Goal: Information Seeking & Learning: Check status

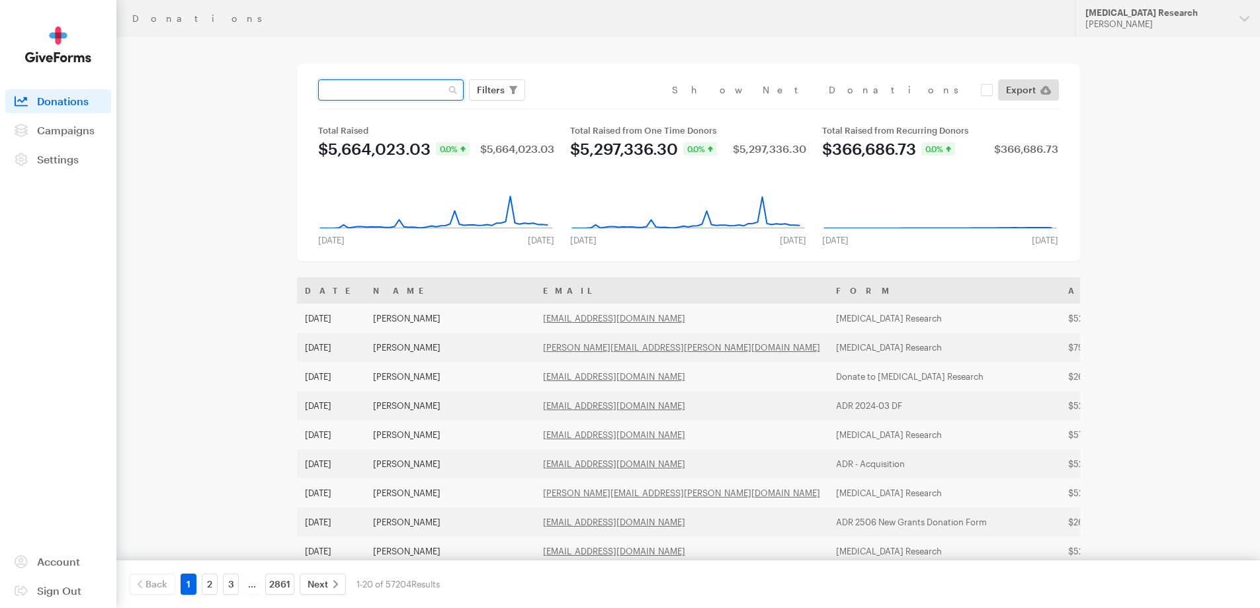
click at [380, 89] on input "text" at bounding box center [391, 89] width 146 height 21
click at [381, 86] on input "text" at bounding box center [391, 89] width 146 height 21
type input "whitehurst"
click at [591, 107] on button "Apply" at bounding box center [612, 117] width 42 height 21
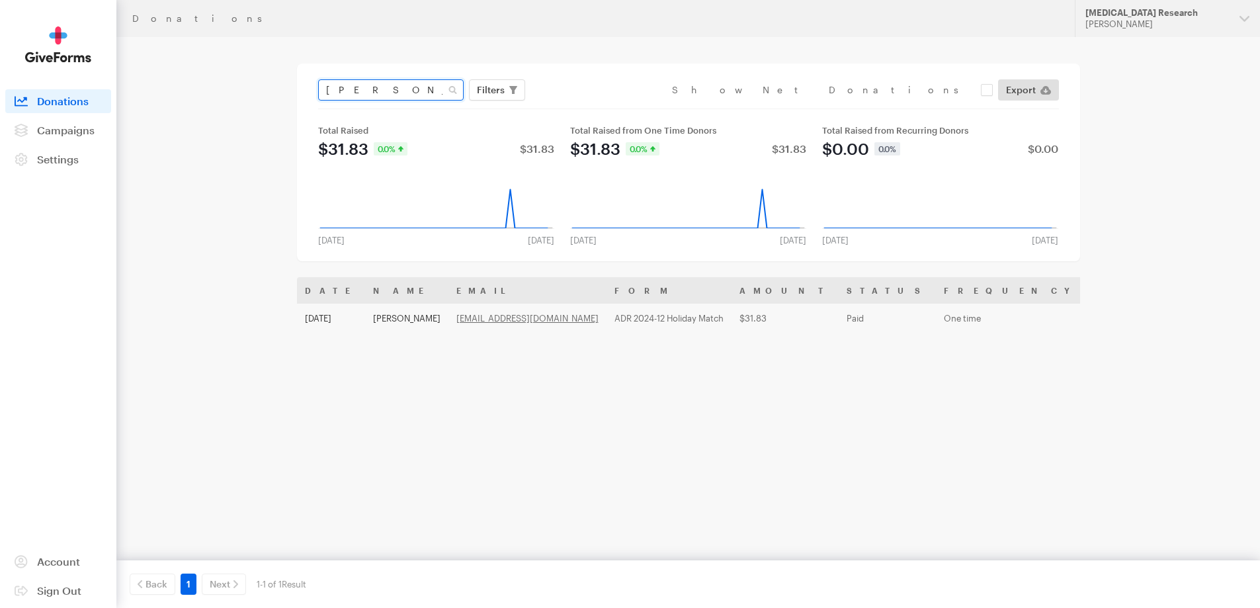
drag, startPoint x: 406, startPoint y: 97, endPoint x: 277, endPoint y: 101, distance: 129.1
click at [277, 101] on main "Donations whitehurst Filters Clear Filters Apply Date Jul 30, 2025 - Aug 26, 20…" at bounding box center [630, 327] width 953 height 580
click at [1192, 18] on div "[MEDICAL_DATA] Research" at bounding box center [1158, 12] width 144 height 11
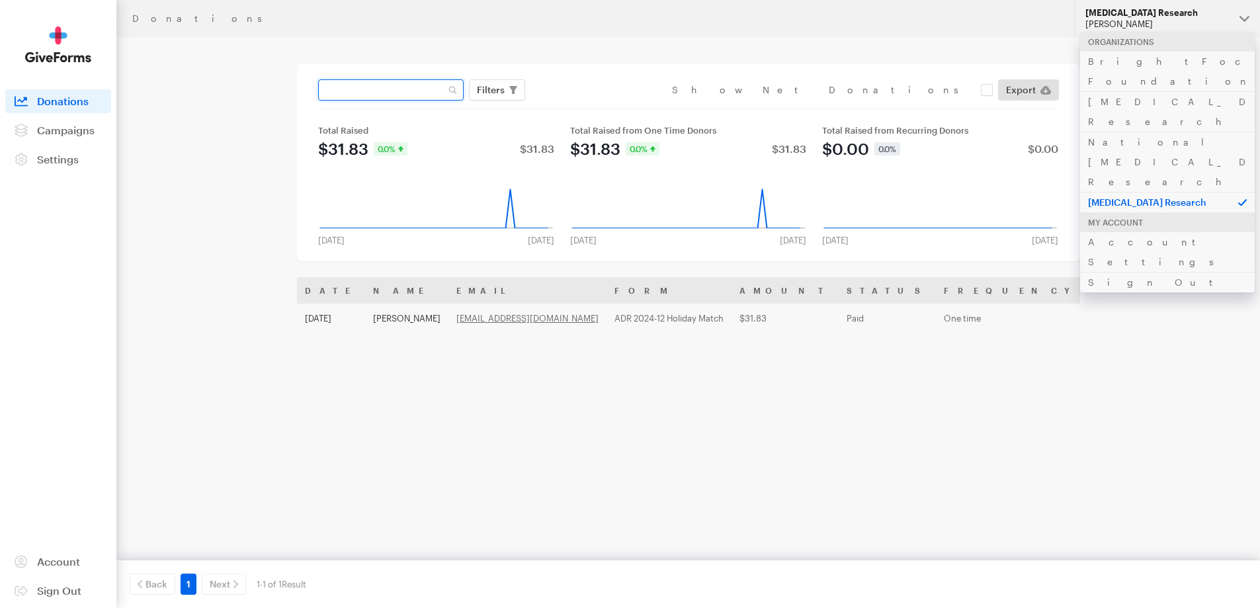
click at [390, 90] on input "text" at bounding box center [391, 89] width 146 height 21
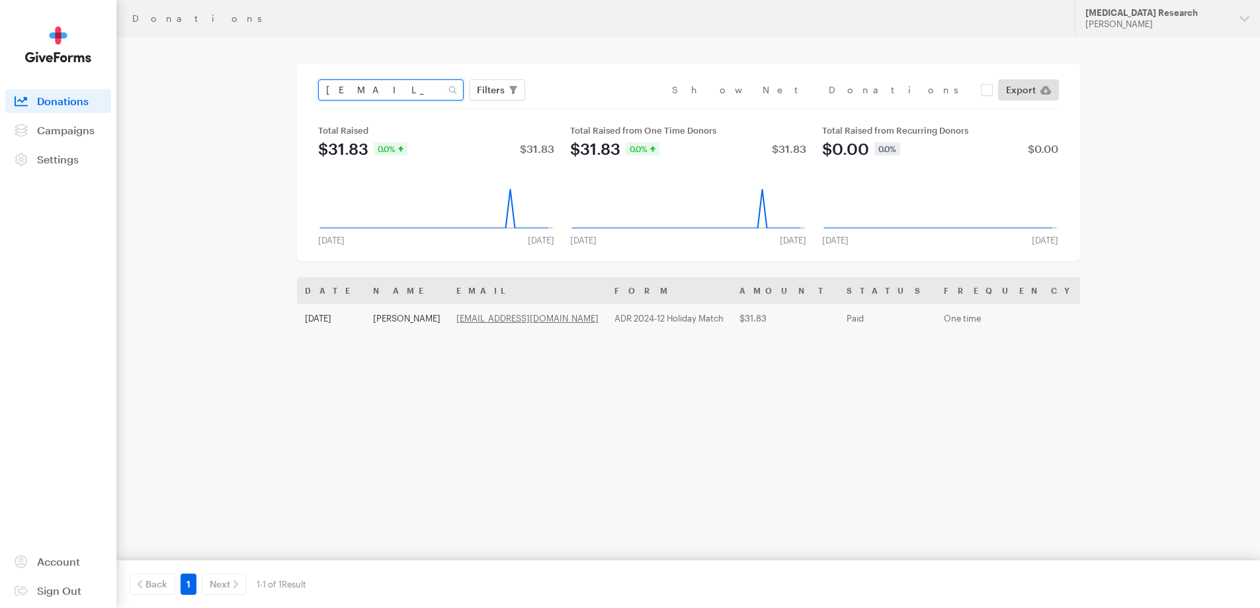
type input "[EMAIL_ADDRESS][DOMAIN_NAME]"
click at [591, 107] on button "Apply" at bounding box center [612, 117] width 42 height 21
drag, startPoint x: 416, startPoint y: 95, endPoint x: 225, endPoint y: 87, distance: 191.4
click at [225, 87] on main "Donations jwsings@att.net Filters Clear Filters Apply Date Jul 30, 2025 - Aug 2…" at bounding box center [630, 327] width 953 height 580
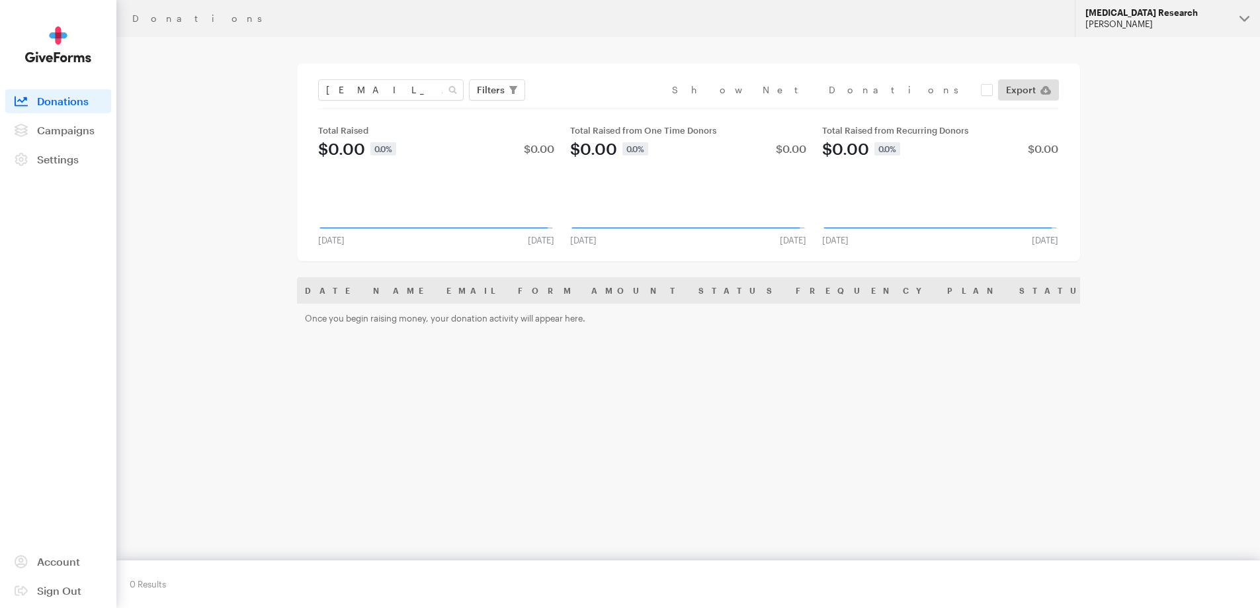
click at [1157, 13] on div "[MEDICAL_DATA] Research" at bounding box center [1158, 12] width 144 height 11
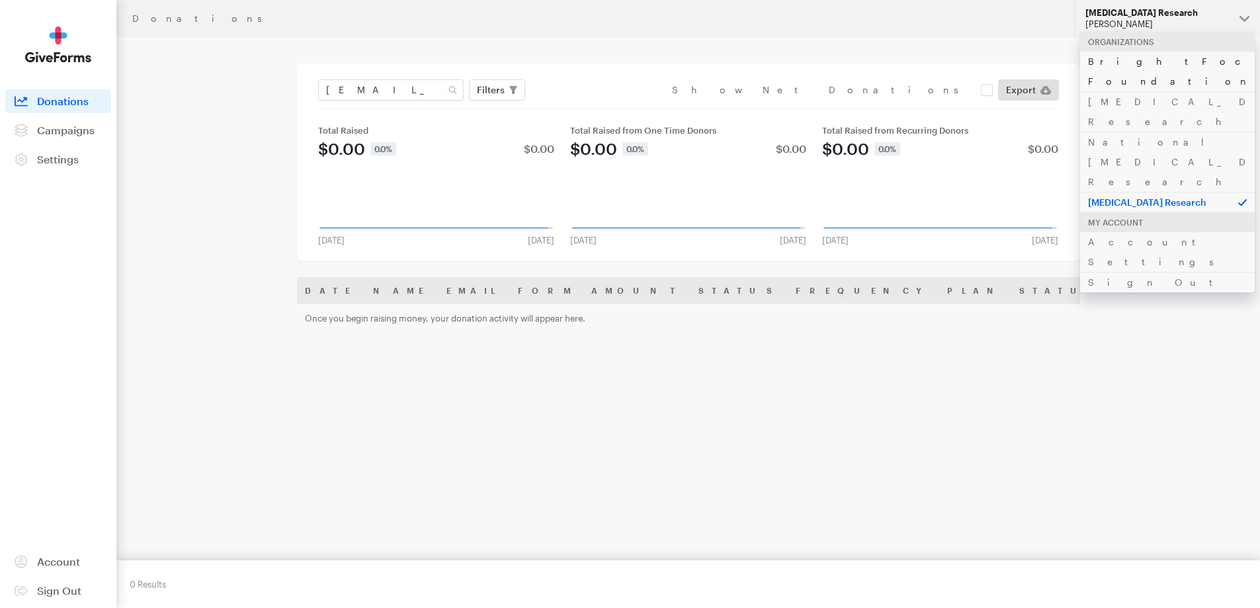
click at [1114, 64] on link "BrightFocus Foundation" at bounding box center [1167, 71] width 175 height 40
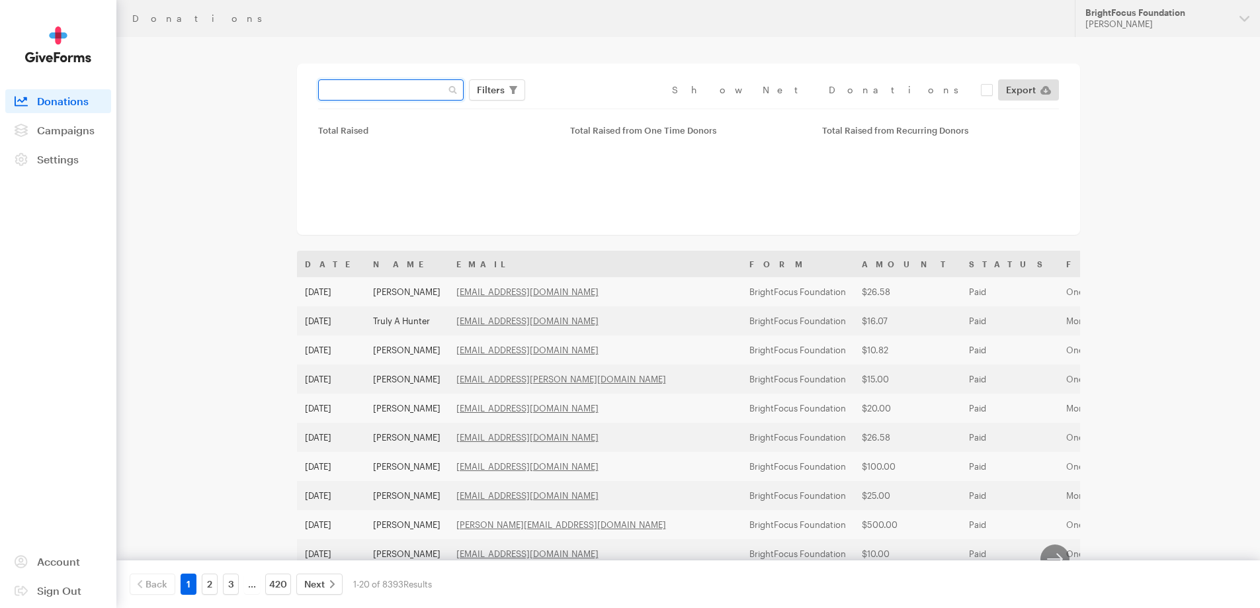
click at [416, 85] on input "text" at bounding box center [391, 89] width 146 height 21
paste input "[EMAIL_ADDRESS][DOMAIN_NAME]"
type input "[EMAIL_ADDRESS][DOMAIN_NAME]"
click at [591, 107] on button "Apply" at bounding box center [612, 117] width 42 height 21
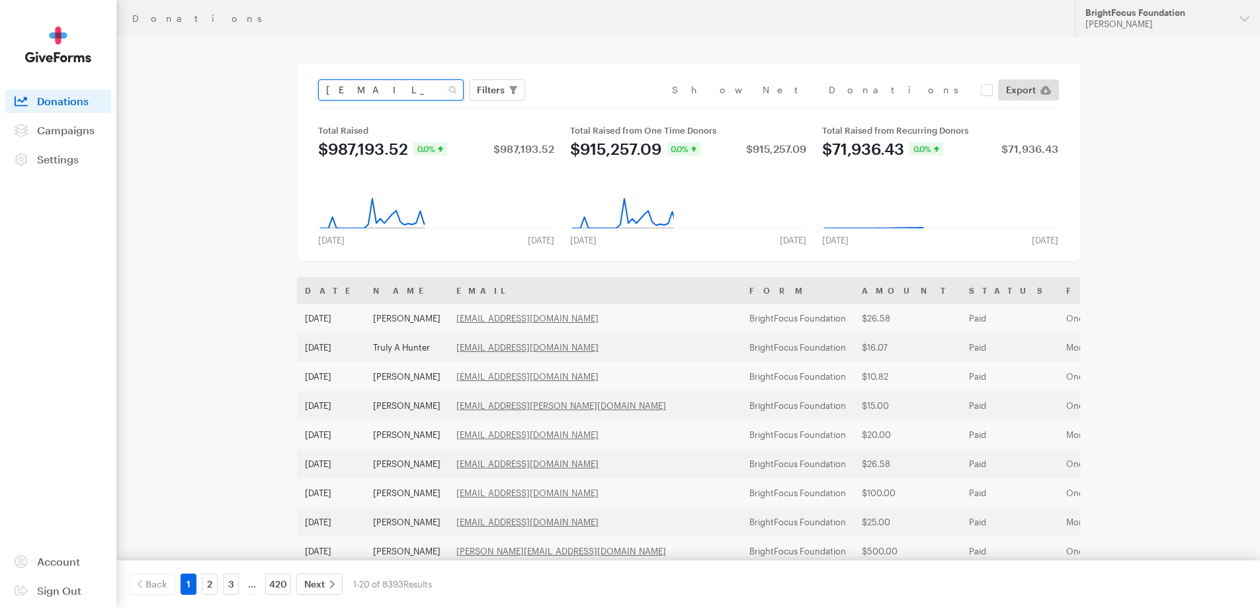
scroll to position [43, 0]
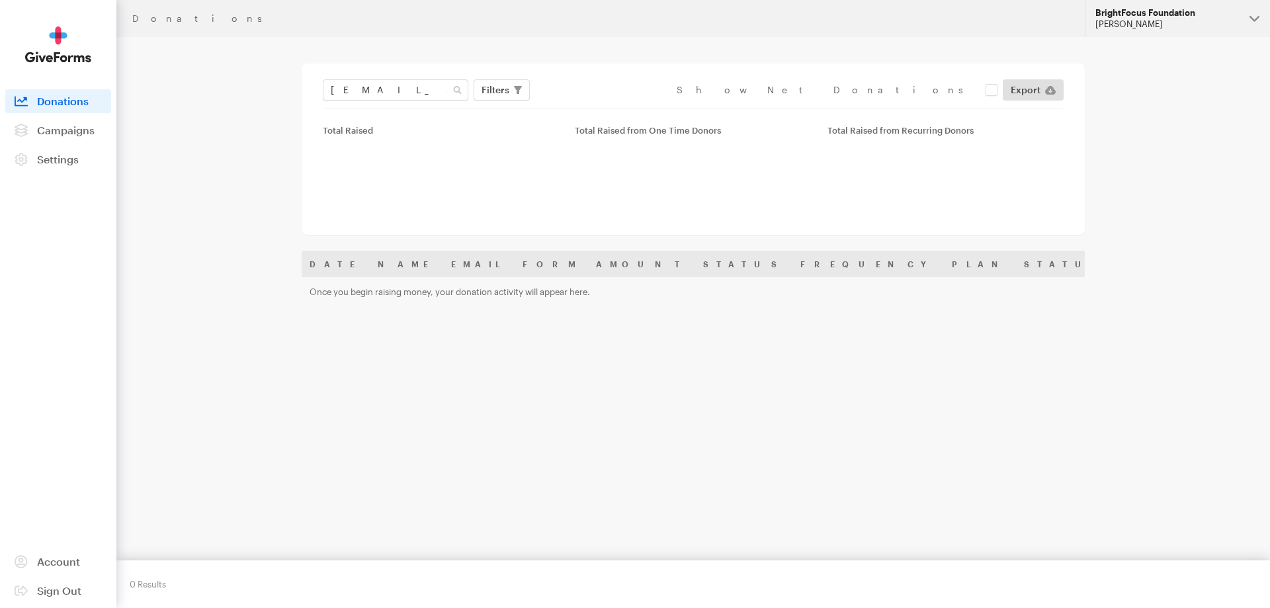
click at [1140, 28] on div "[PERSON_NAME]" at bounding box center [1168, 24] width 144 height 11
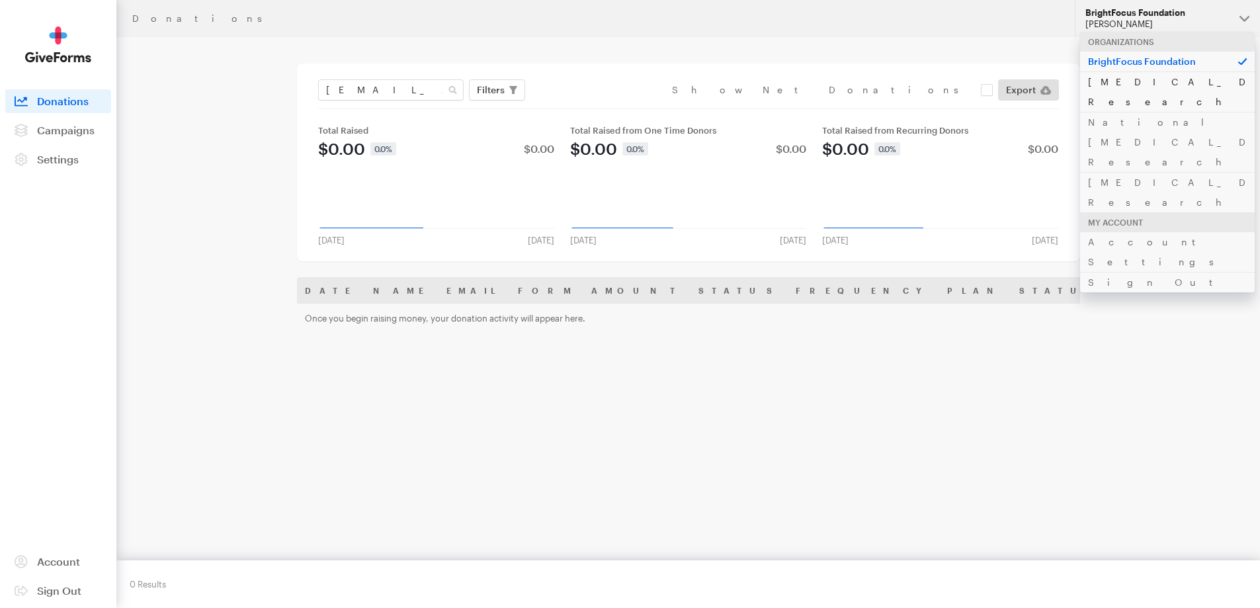
click at [1138, 78] on link "[MEDICAL_DATA] Research" at bounding box center [1167, 91] width 175 height 40
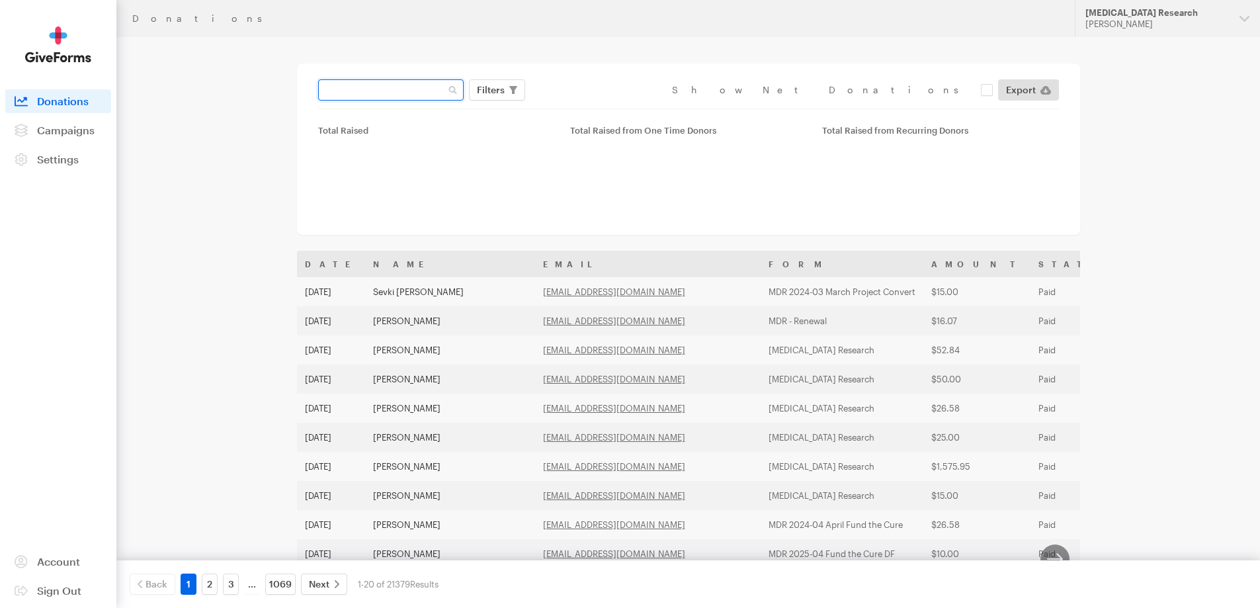
click at [420, 93] on input "text" at bounding box center [391, 89] width 146 height 21
paste input "[EMAIL_ADDRESS][DOMAIN_NAME]"
type input "[EMAIL_ADDRESS][DOMAIN_NAME]"
click at [591, 107] on button "Apply" at bounding box center [612, 117] width 42 height 21
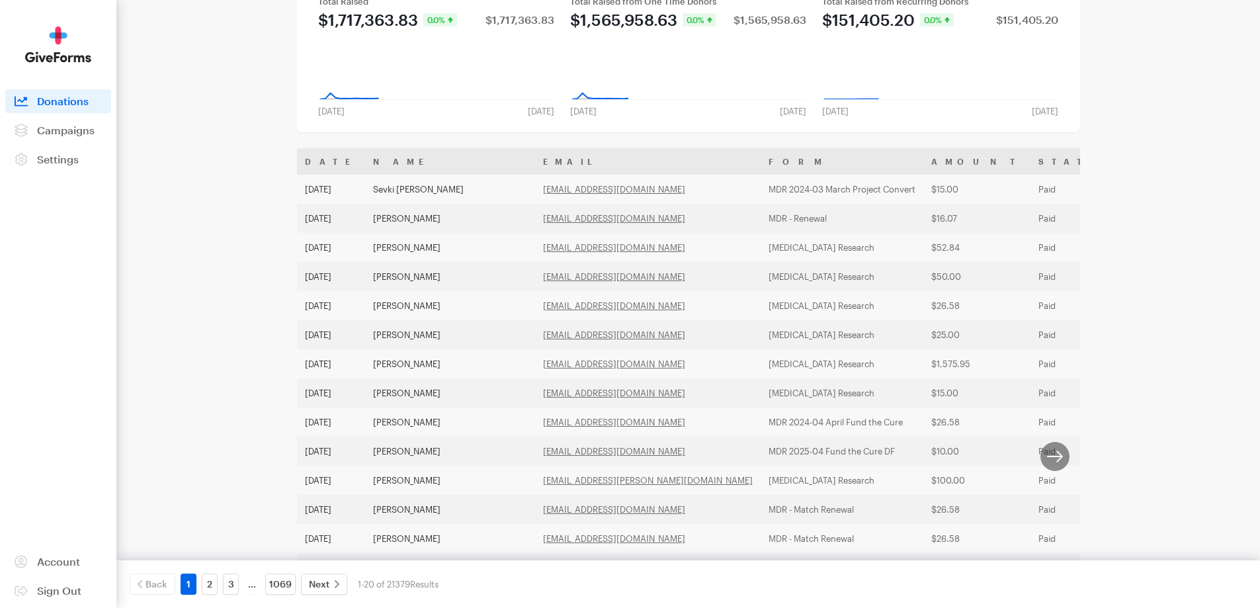
scroll to position [189, 0]
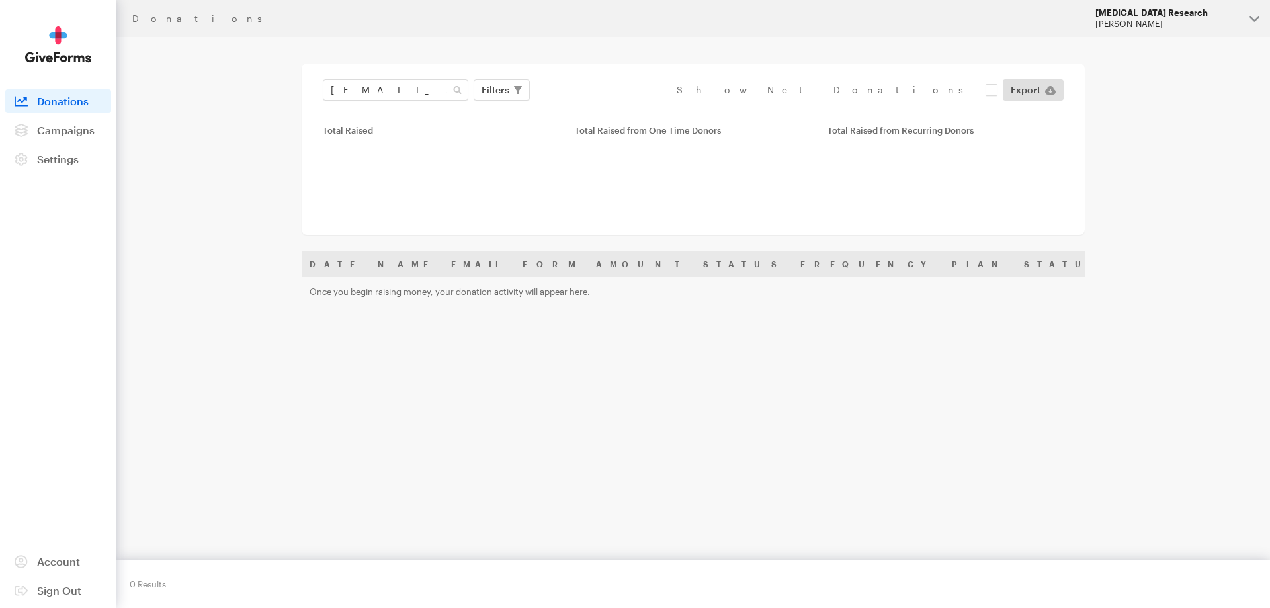
click at [1166, 11] on div "[MEDICAL_DATA] Research" at bounding box center [1168, 12] width 144 height 11
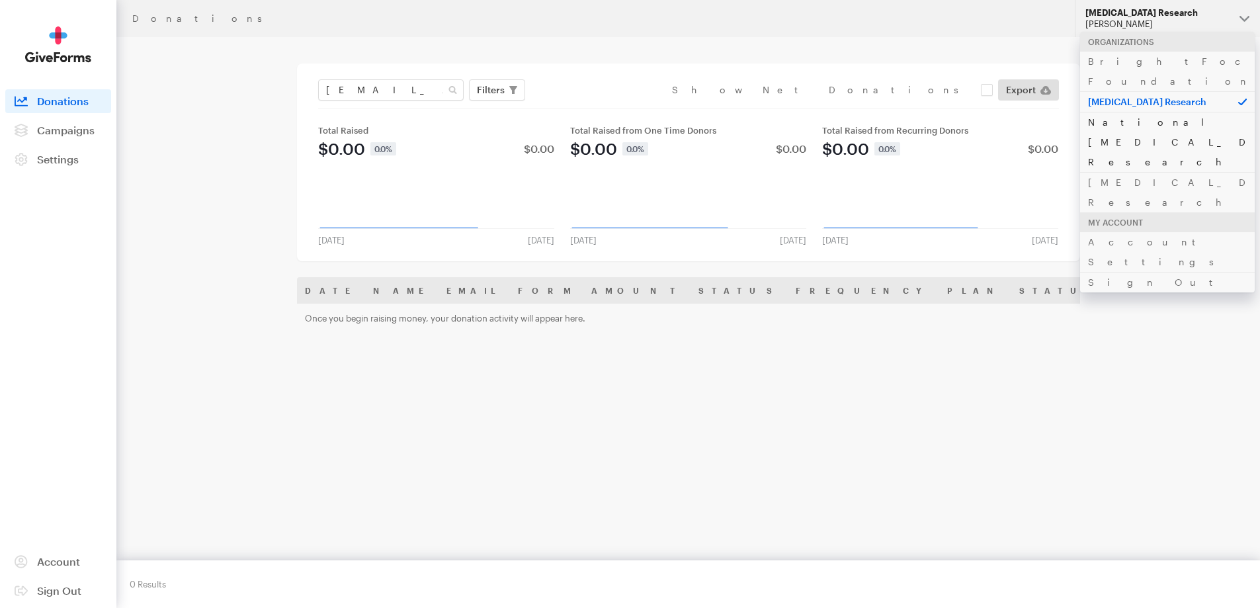
click at [1130, 112] on link "National [MEDICAL_DATA] Research" at bounding box center [1167, 142] width 175 height 60
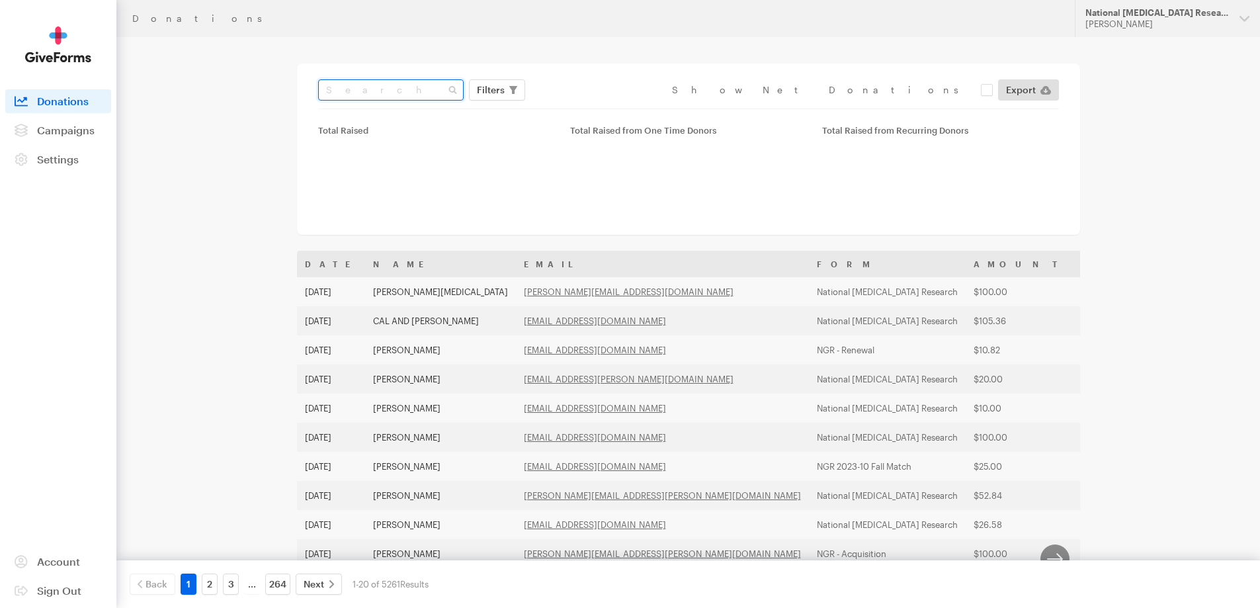
drag, startPoint x: 0, startPoint y: 0, endPoint x: 367, endPoint y: 85, distance: 376.4
click at [367, 85] on input "text" at bounding box center [391, 89] width 146 height 21
paste input "[EMAIL_ADDRESS][DOMAIN_NAME]"
type input "[EMAIL_ADDRESS][DOMAIN_NAME]"
click at [591, 107] on button "Apply" at bounding box center [612, 117] width 42 height 21
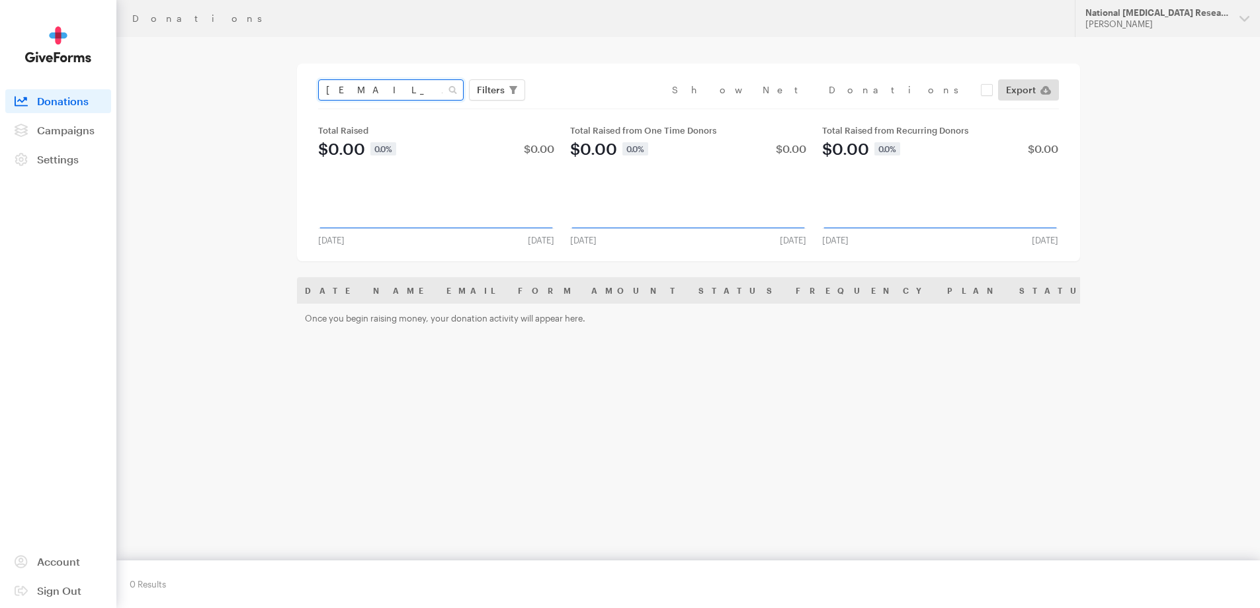
drag, startPoint x: 402, startPoint y: 95, endPoint x: 171, endPoint y: 55, distance: 235.1
click at [172, 56] on main "Donations [EMAIL_ADDRESS][DOMAIN_NAME] Filters Clear Filters Apply Date [DATE] …" at bounding box center [630, 327] width 953 height 580
